Goal: Task Accomplishment & Management: Complete application form

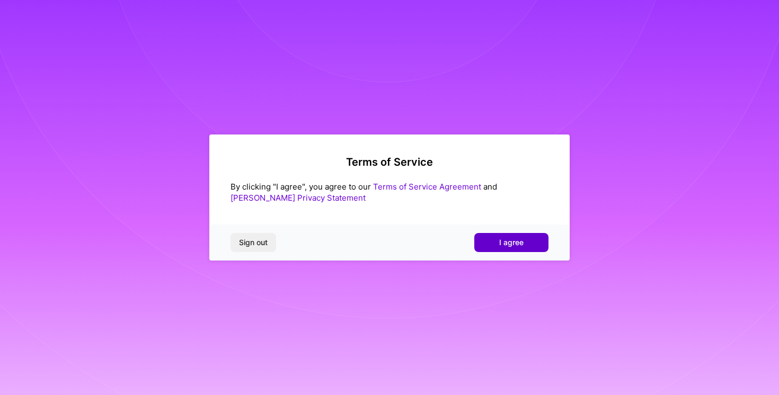
click at [508, 239] on span "I agree" at bounding box center [511, 243] width 24 height 11
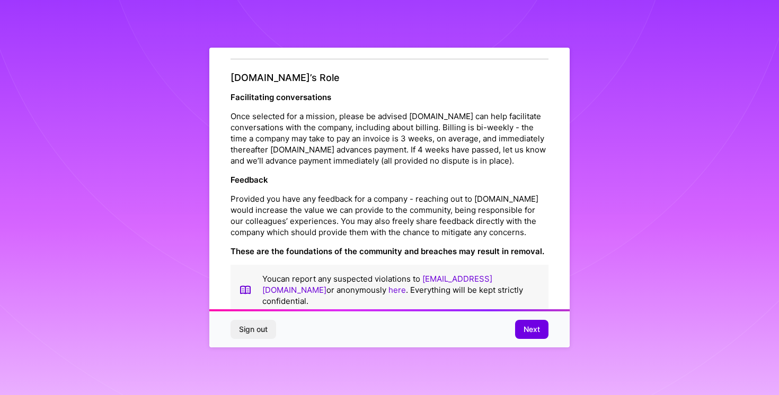
scroll to position [1158, 0]
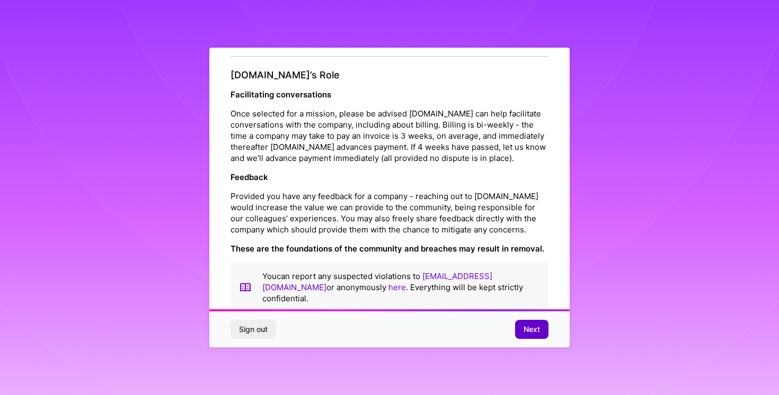
click at [529, 325] on span "Next" at bounding box center [532, 329] width 16 height 11
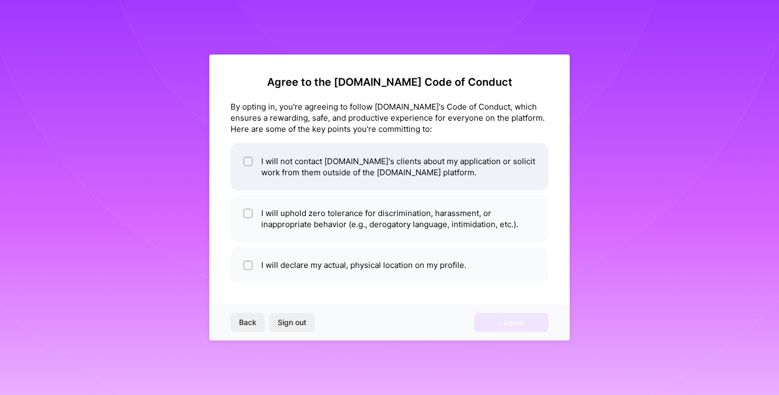
click at [251, 165] on input "checkbox" at bounding box center [248, 162] width 7 height 7
checkbox input "true"
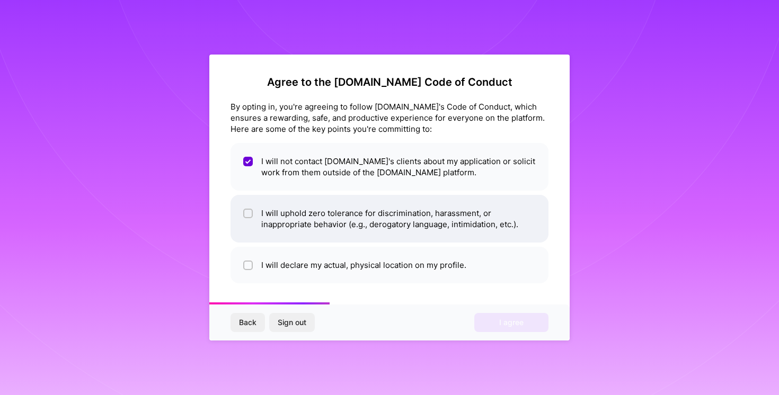
click at [250, 199] on li "I will uphold zero tolerance for discrimination, harassment, or inappropriate b…" at bounding box center [390, 219] width 318 height 48
checkbox input "true"
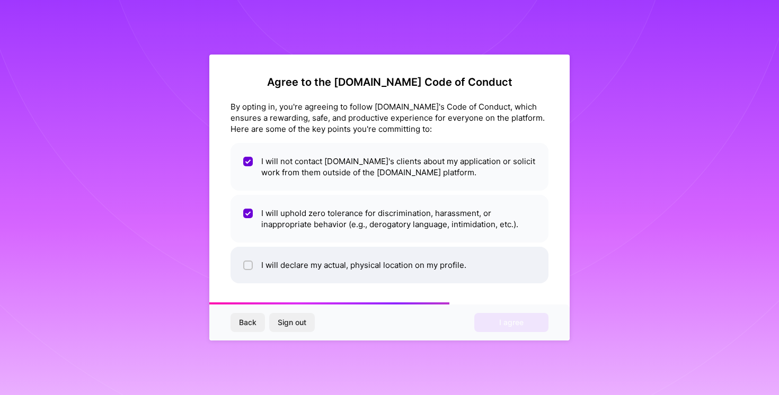
click at [244, 259] on li "I will declare my actual, physical location on my profile." at bounding box center [390, 265] width 318 height 37
checkbox input "true"
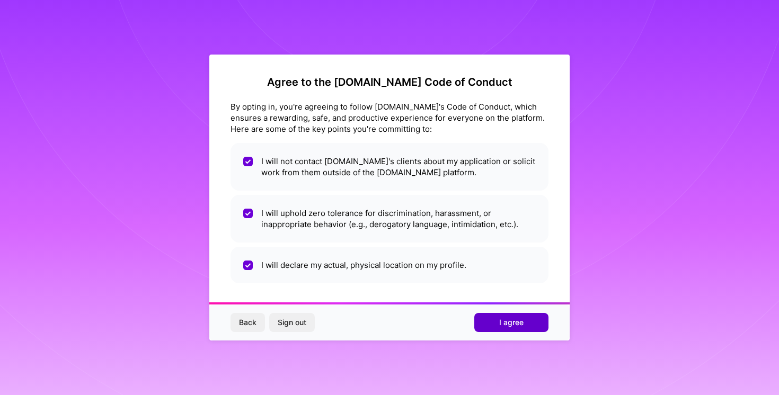
click at [487, 321] on button "I agree" at bounding box center [511, 322] width 74 height 19
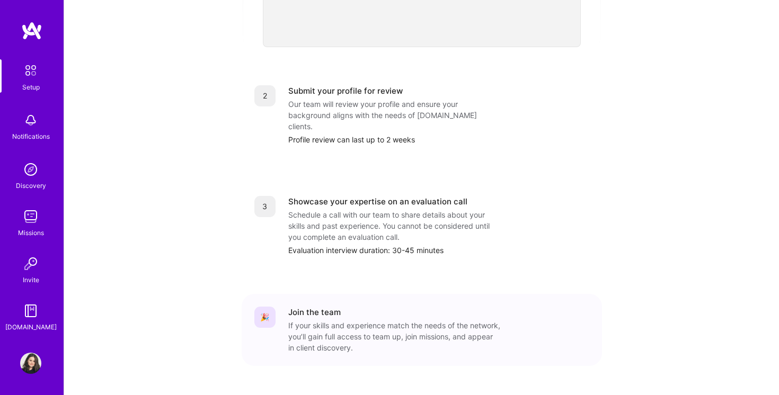
scroll to position [410, 0]
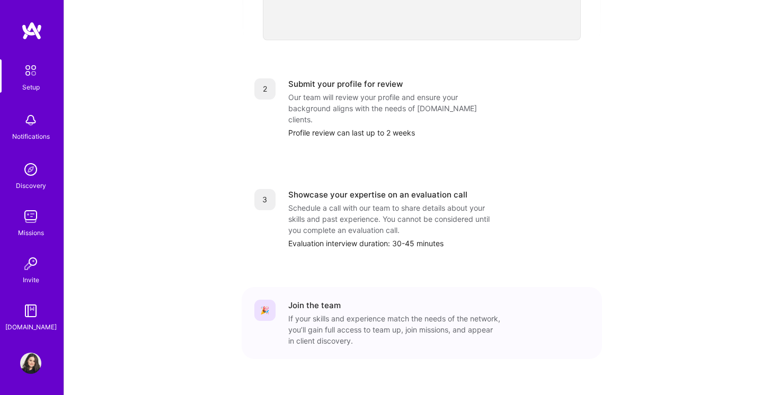
click at [32, 197] on div "Setup Notifications Discovery Missions Invite [DOMAIN_NAME]" at bounding box center [32, 196] width 64 height 274
click at [30, 180] on img at bounding box center [30, 169] width 21 height 21
